Goal: Transaction & Acquisition: Purchase product/service

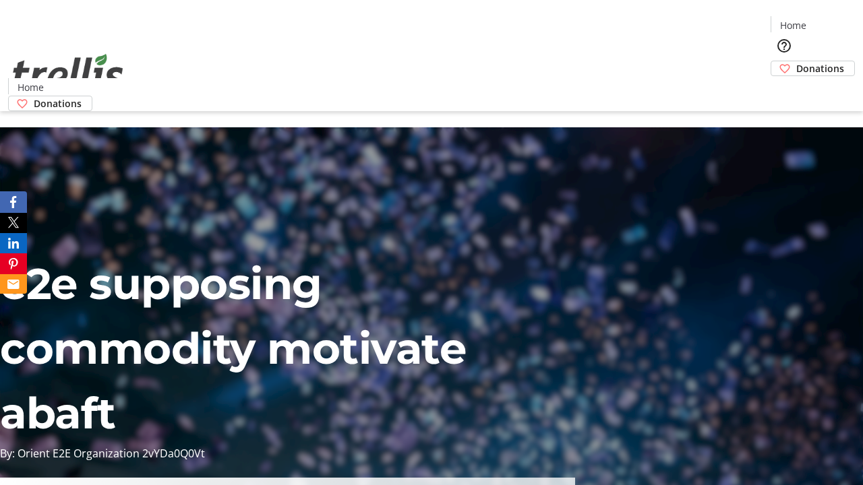
click at [796, 61] on span "Donations" at bounding box center [820, 68] width 48 height 14
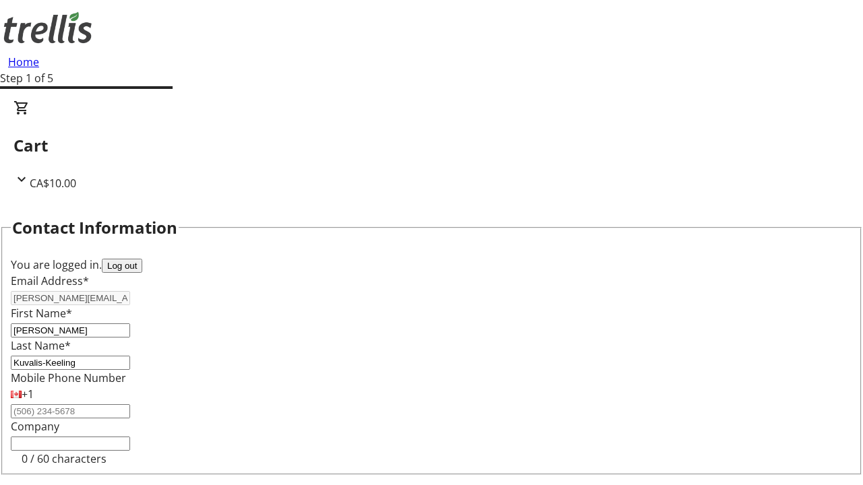
select select "BC"
select select "CA"
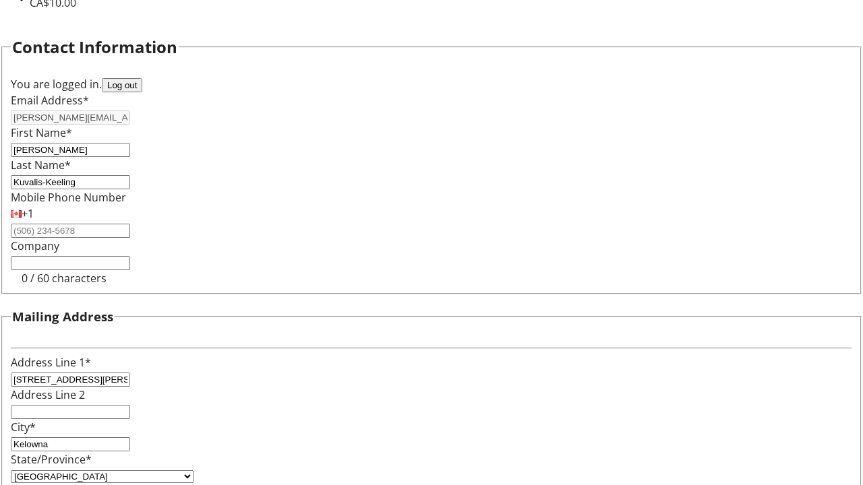
type input "V1Y 0C2"
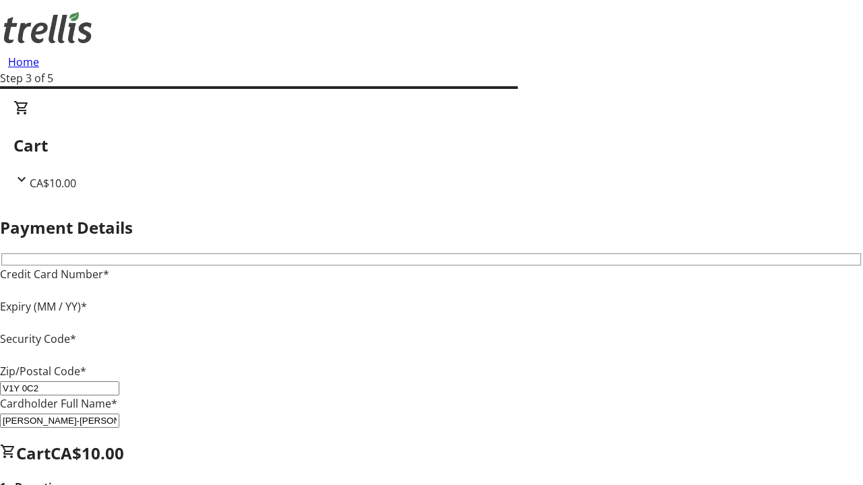
type input "V1Y 0C2"
